Goal: Transaction & Acquisition: Purchase product/service

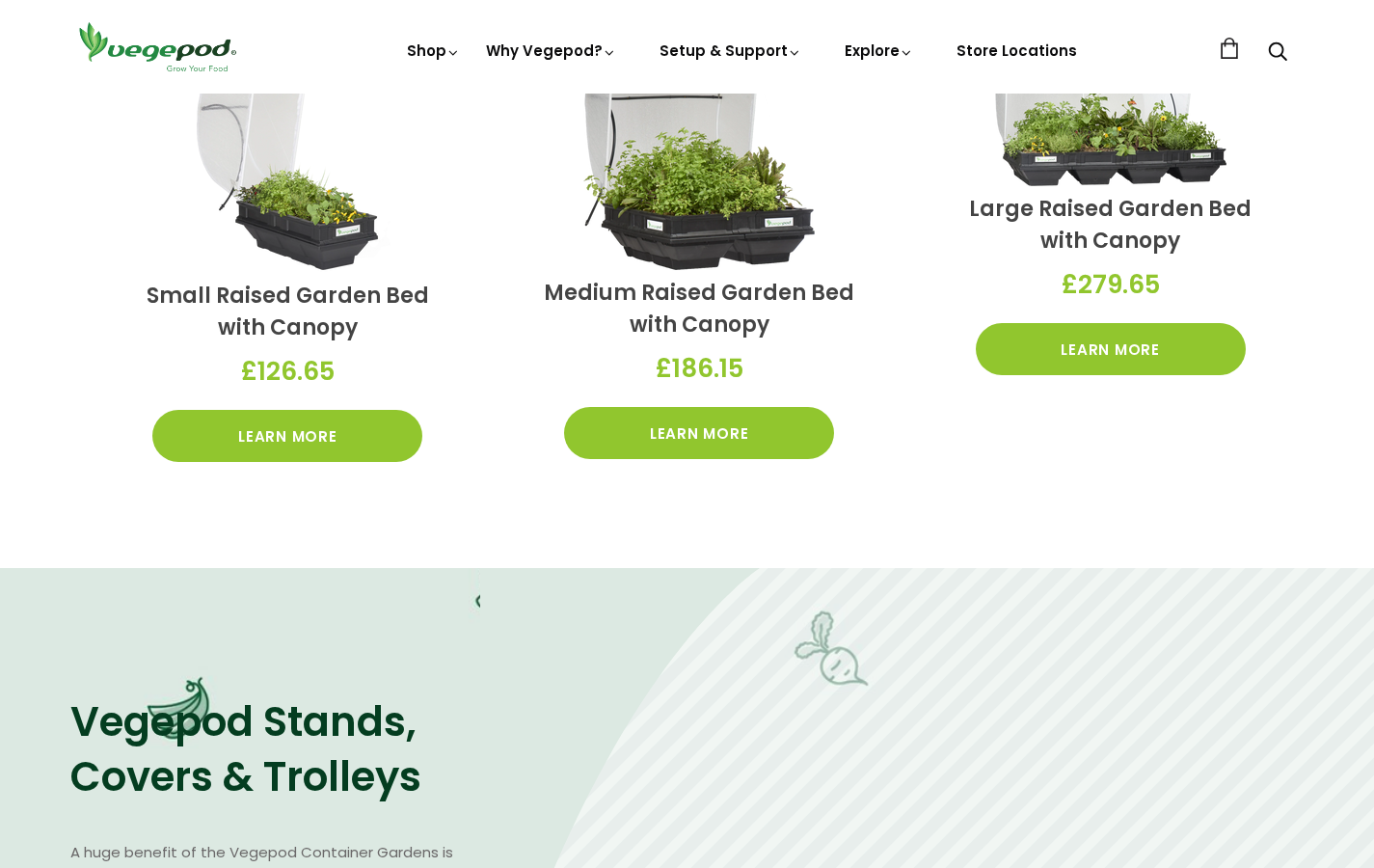
scroll to position [654, 0]
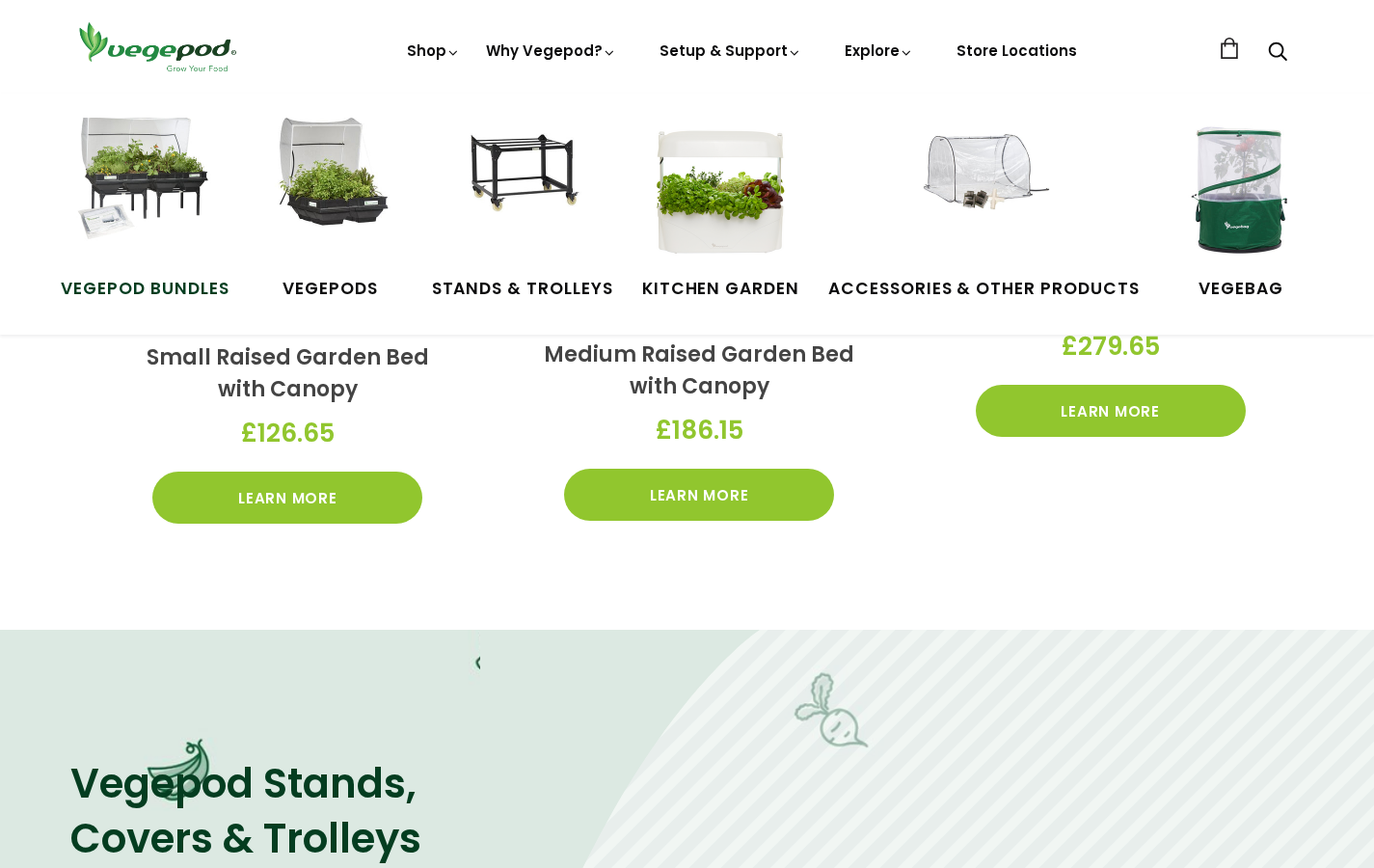
click at [172, 286] on span "Vegepod Bundles" at bounding box center [144, 289] width 168 height 25
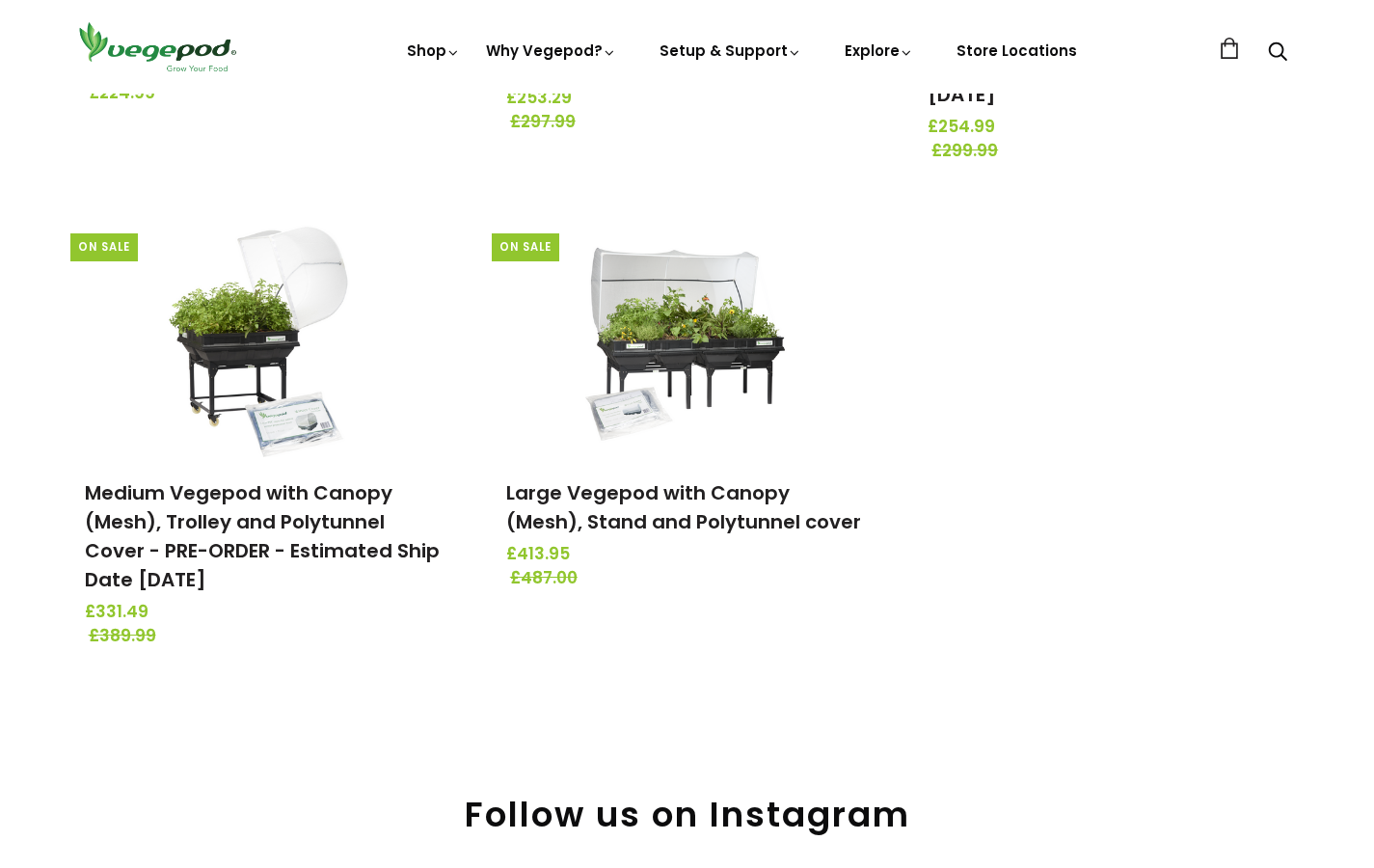
scroll to position [647, 0]
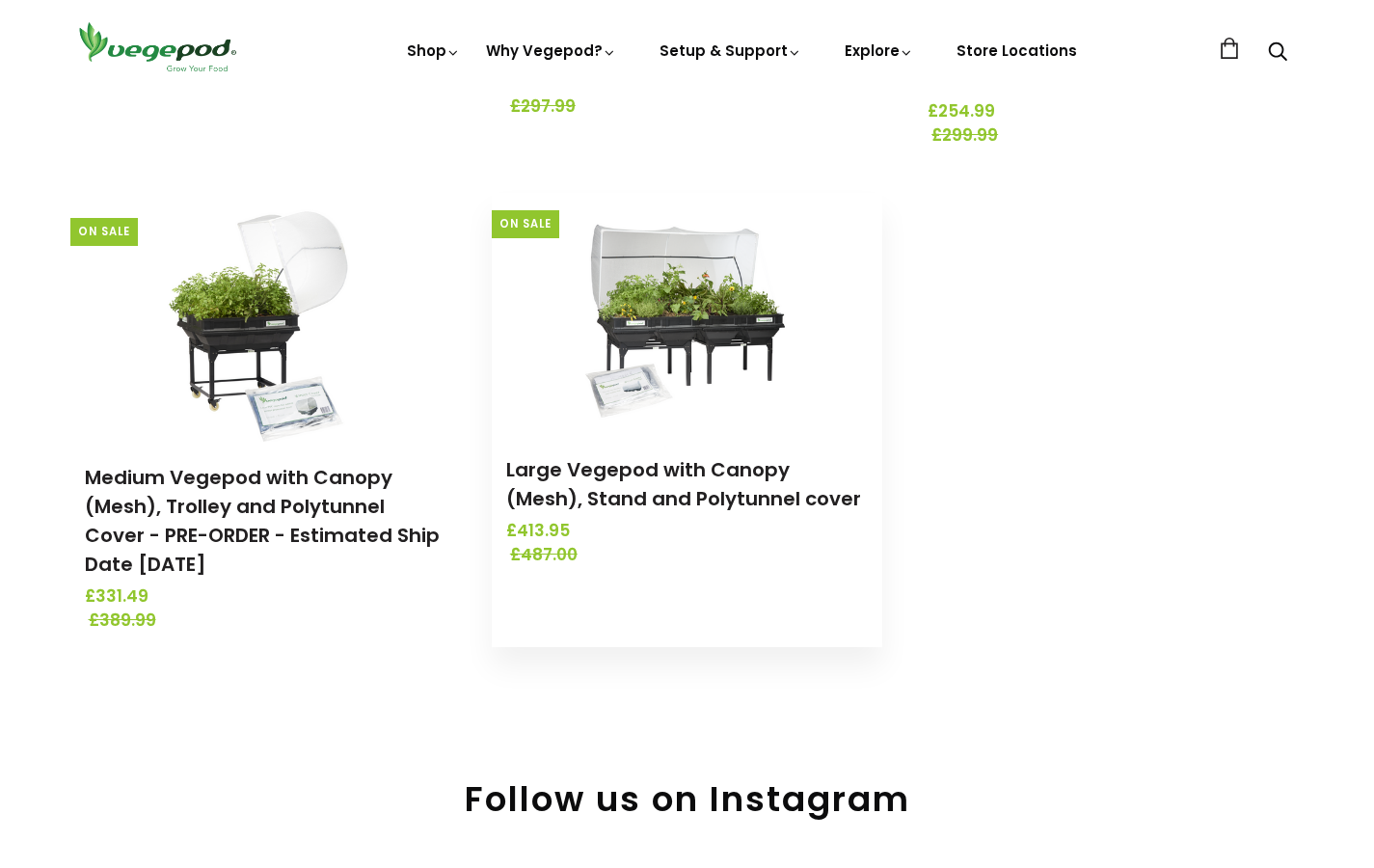
click at [741, 483] on h3 "Large Vegepod with Canopy (Mesh), Stand and Polytunnel cover" at bounding box center [686, 483] width 362 height 57
click at [728, 339] on img at bounding box center [687, 313] width 203 height 241
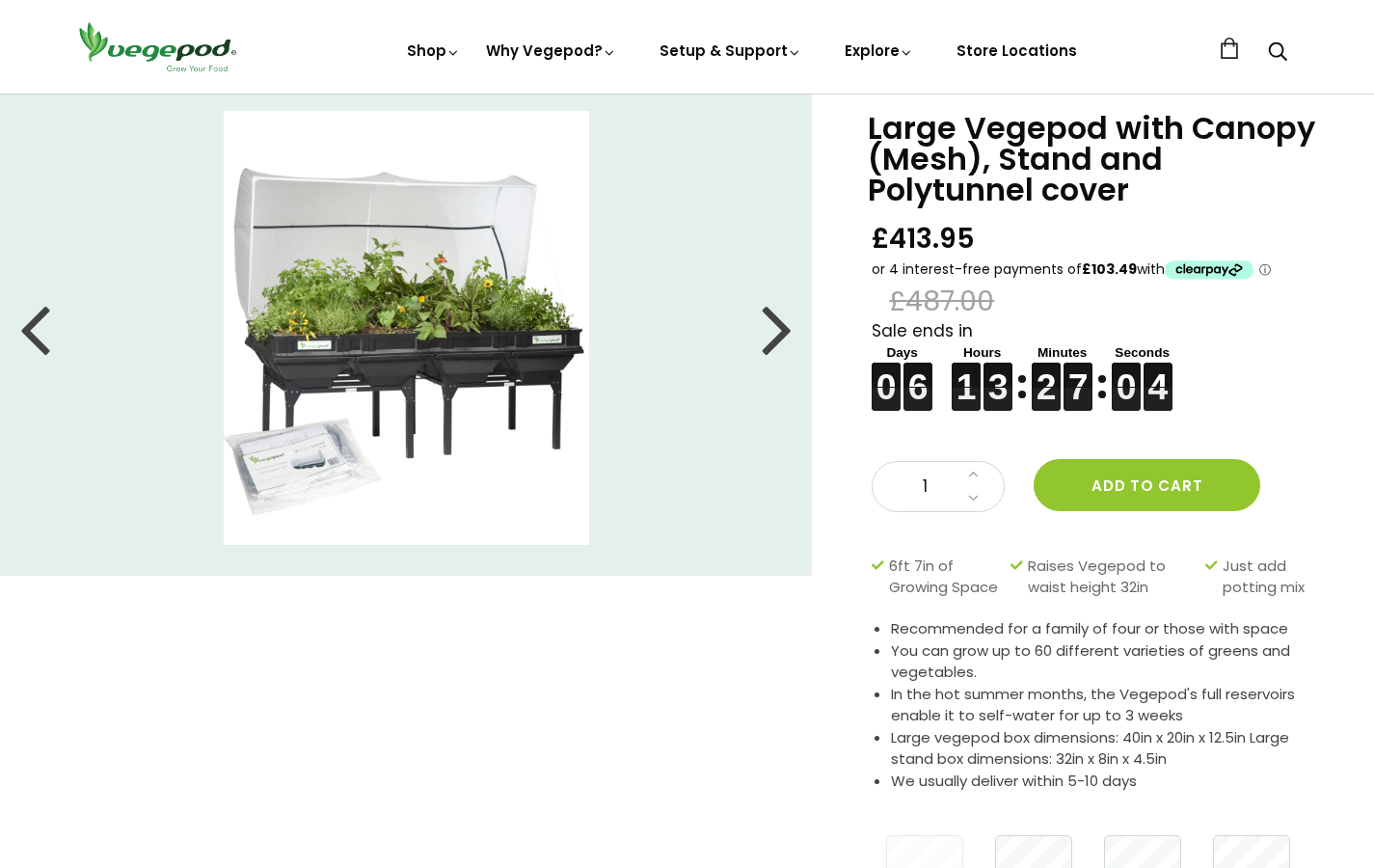
scroll to position [-2, 0]
